Goal: Information Seeking & Learning: Learn about a topic

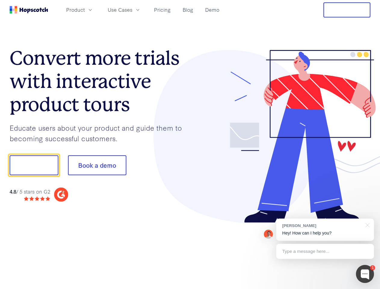
click at [190, 144] on div at bounding box center [280, 136] width 180 height 173
click at [85, 10] on span "Product" at bounding box center [75, 10] width 19 height 8
click at [132, 10] on span "Use Cases" at bounding box center [120, 10] width 25 height 8
click at [347, 10] on button "Free Trial" at bounding box center [346, 9] width 47 height 15
click at [34, 165] on button "Show me!" at bounding box center [34, 165] width 49 height 20
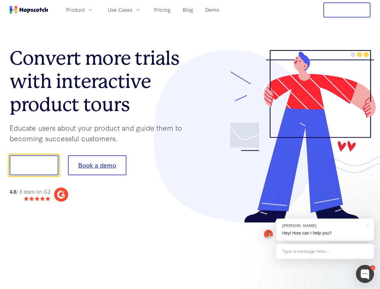
click at [97, 165] on button "Book a demo" at bounding box center [97, 165] width 58 height 20
click at [365, 274] on div at bounding box center [365, 274] width 18 height 18
click at [325, 229] on div "[PERSON_NAME] Hey! How can I help you?" at bounding box center [325, 229] width 98 height 22
click at [366, 224] on div at bounding box center [317, 164] width 113 height 200
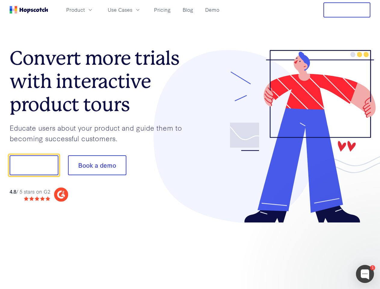
click at [325, 251] on div at bounding box center [317, 164] width 113 height 200
